Goal: Transaction & Acquisition: Download file/media

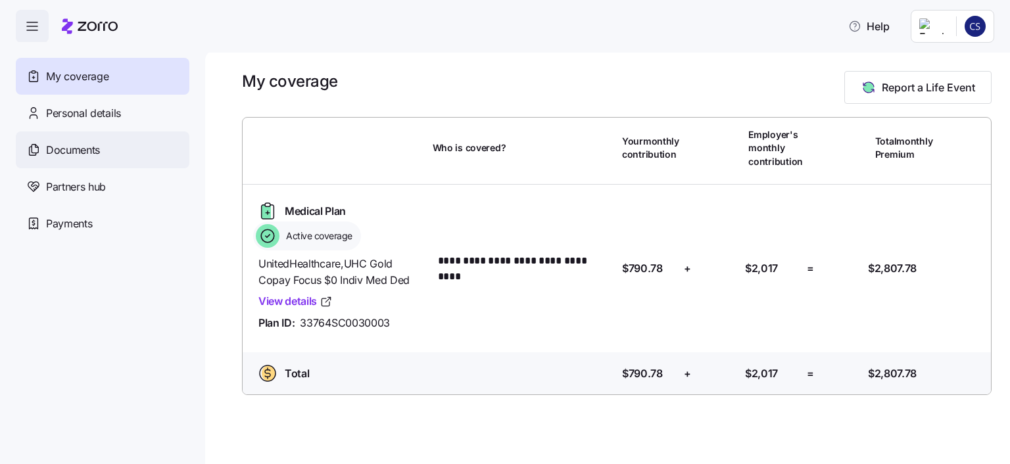
click at [80, 145] on span "Documents" at bounding box center [73, 150] width 54 height 16
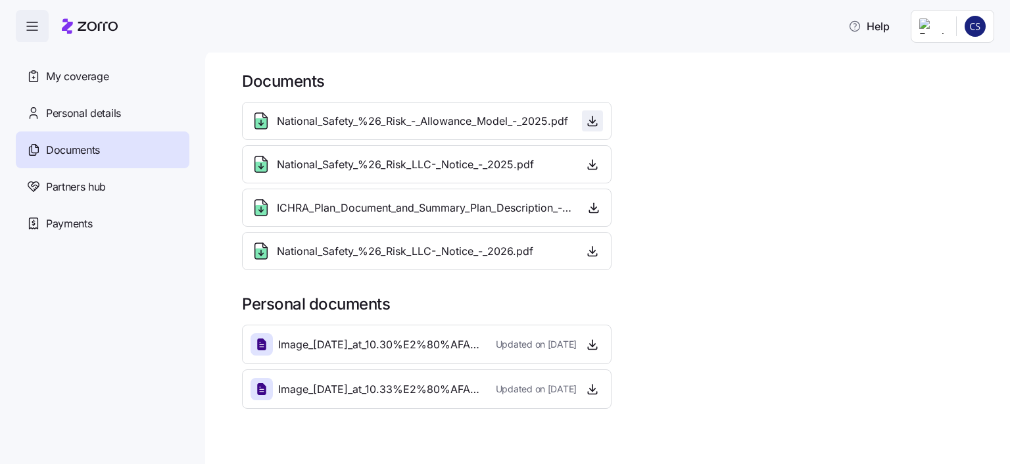
click at [591, 118] on icon "button" at bounding box center [592, 120] width 13 height 13
click at [97, 78] on span "My coverage" at bounding box center [77, 76] width 62 height 16
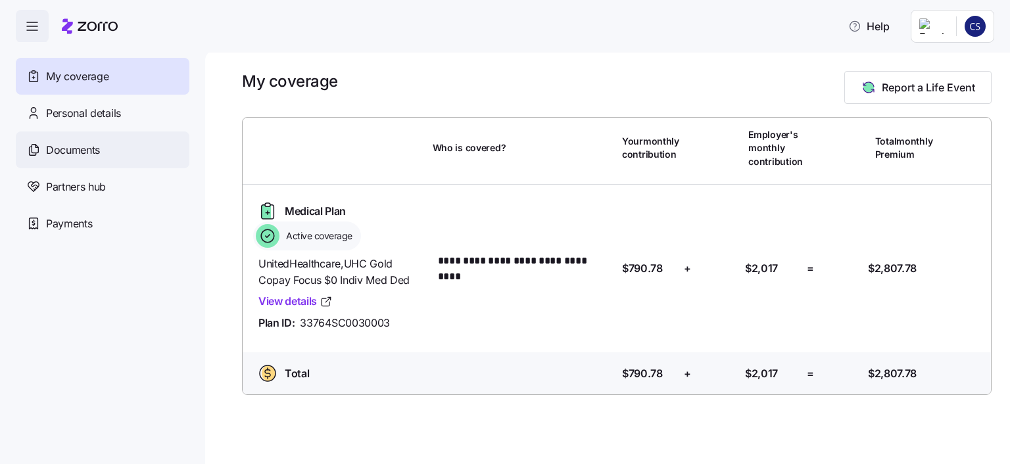
click at [85, 145] on span "Documents" at bounding box center [73, 150] width 54 height 16
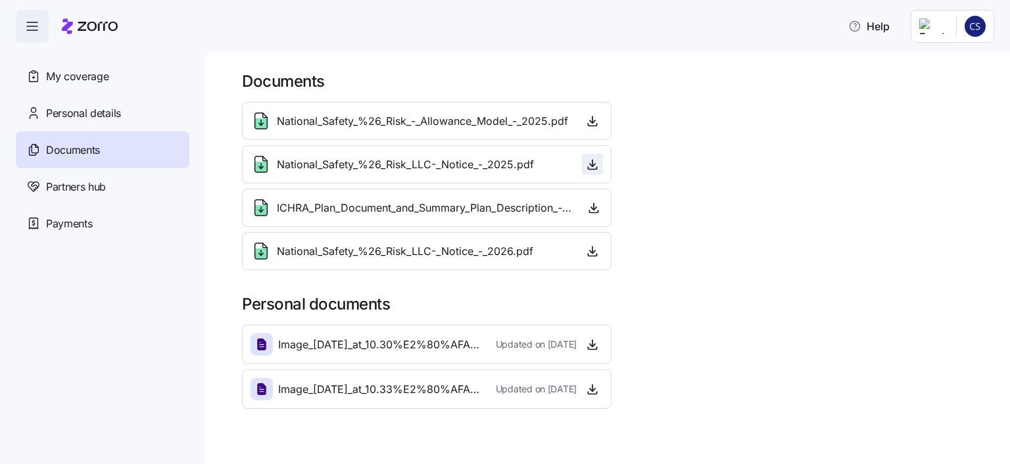
click at [590, 166] on icon "button" at bounding box center [592, 164] width 13 height 13
